Goal: Information Seeking & Learning: Learn about a topic

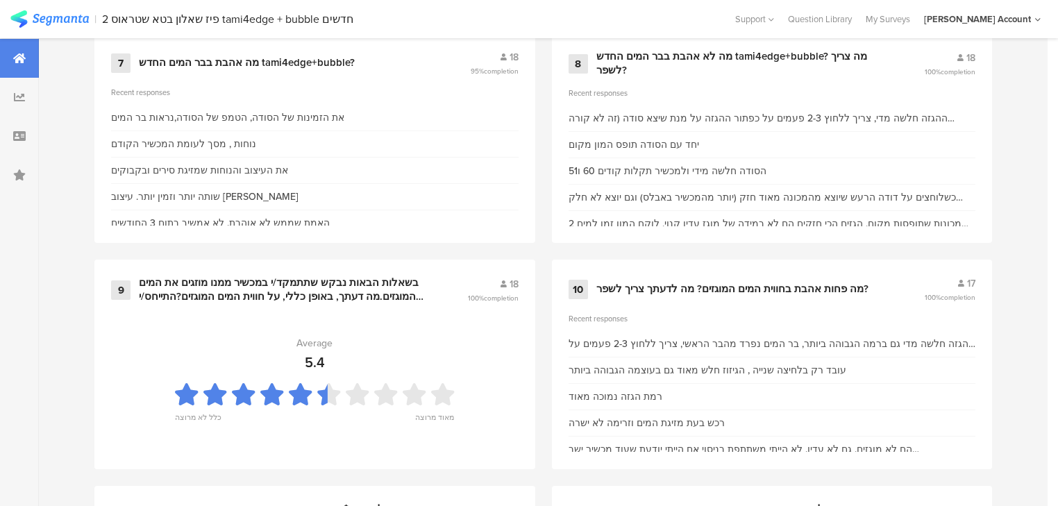
scroll to position [1333, 0]
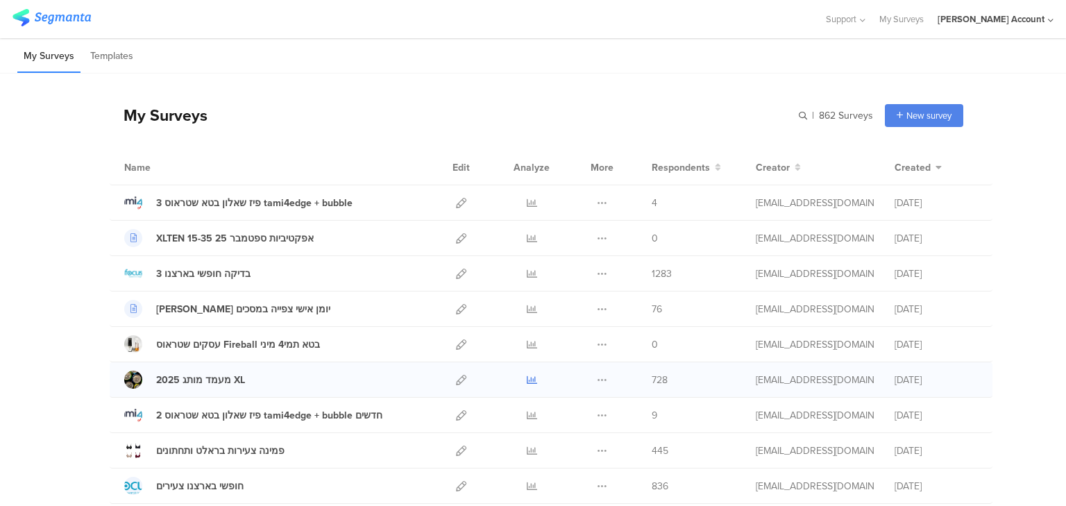
click at [528, 379] on icon at bounding box center [532, 380] width 10 height 10
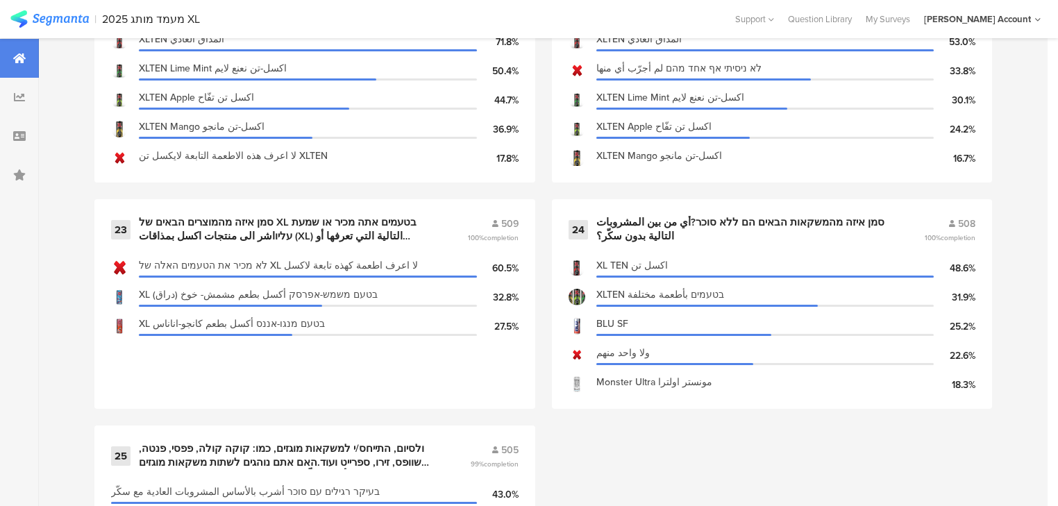
scroll to position [3105, 0]
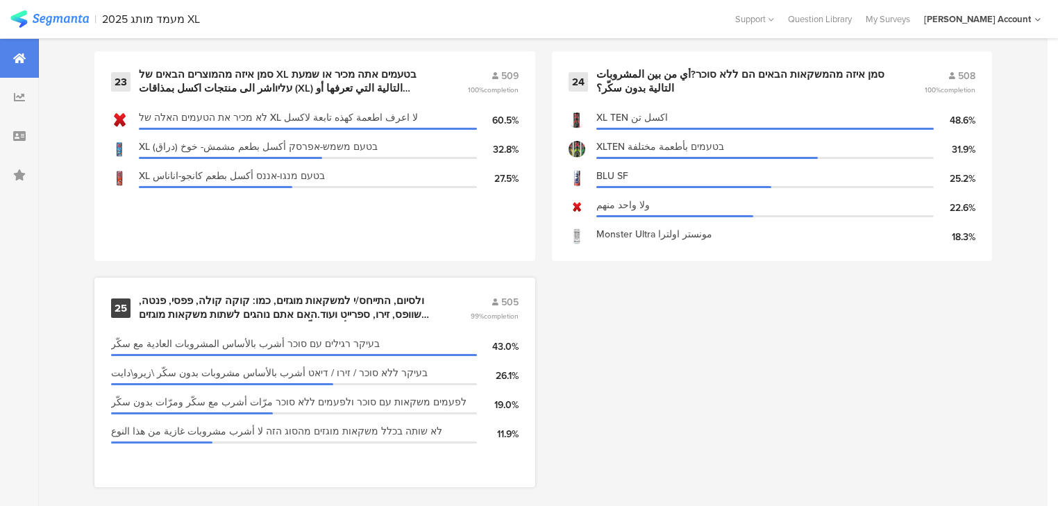
click at [178, 297] on div "ולסיום, התייחס/י למשקאות מוגזים, כמו: קוקה קולה, פפסי, פנטה, שוופס, זירו, ספריי…" at bounding box center [288, 307] width 298 height 27
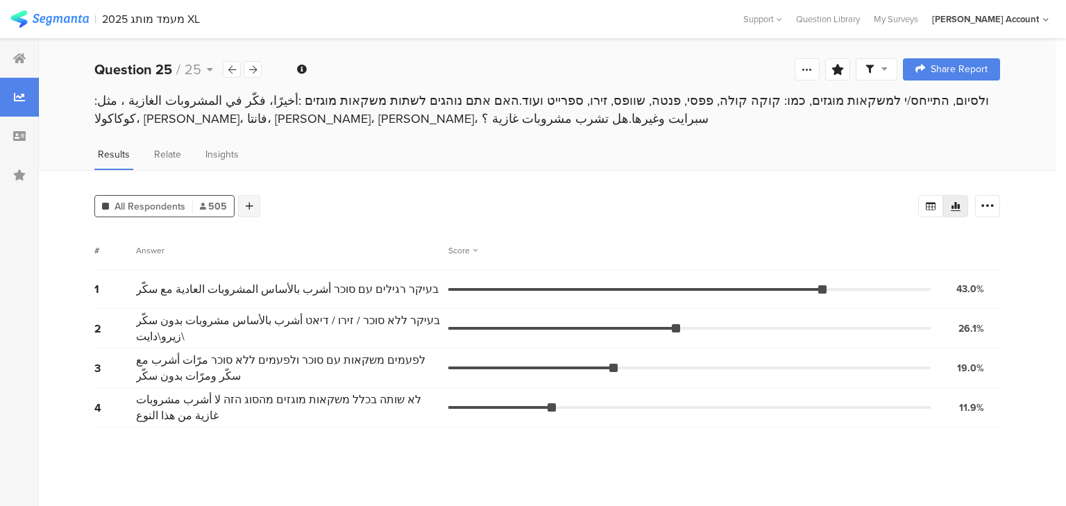
click at [247, 204] on icon at bounding box center [250, 206] width 8 height 10
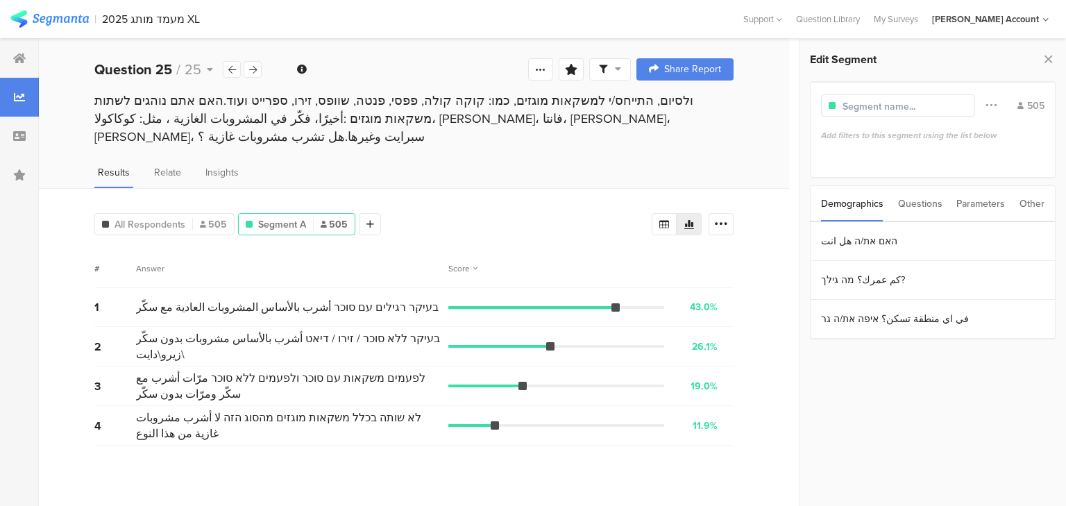
click at [917, 199] on div "Questions" at bounding box center [920, 203] width 44 height 35
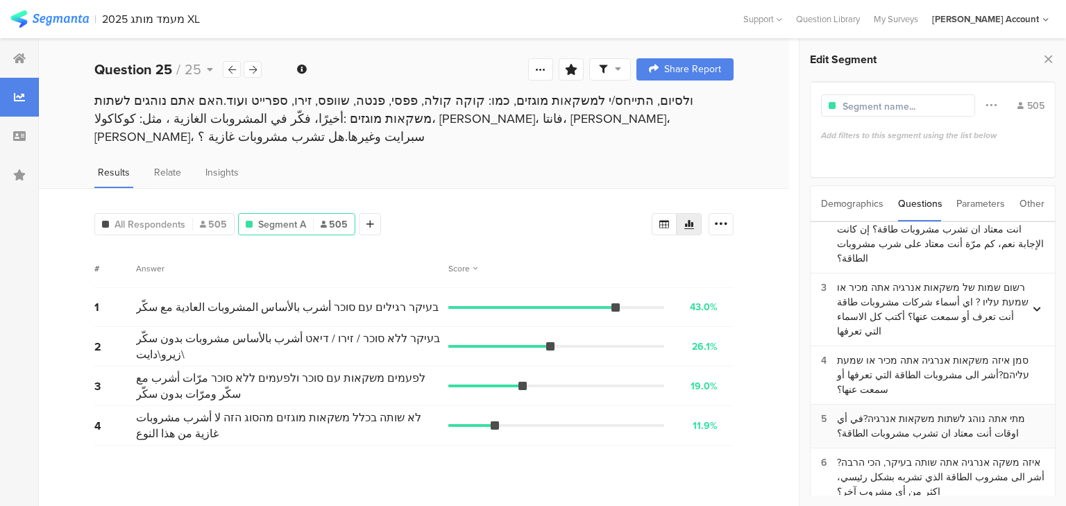
scroll to position [56, 0]
